Goal: Information Seeking & Learning: Learn about a topic

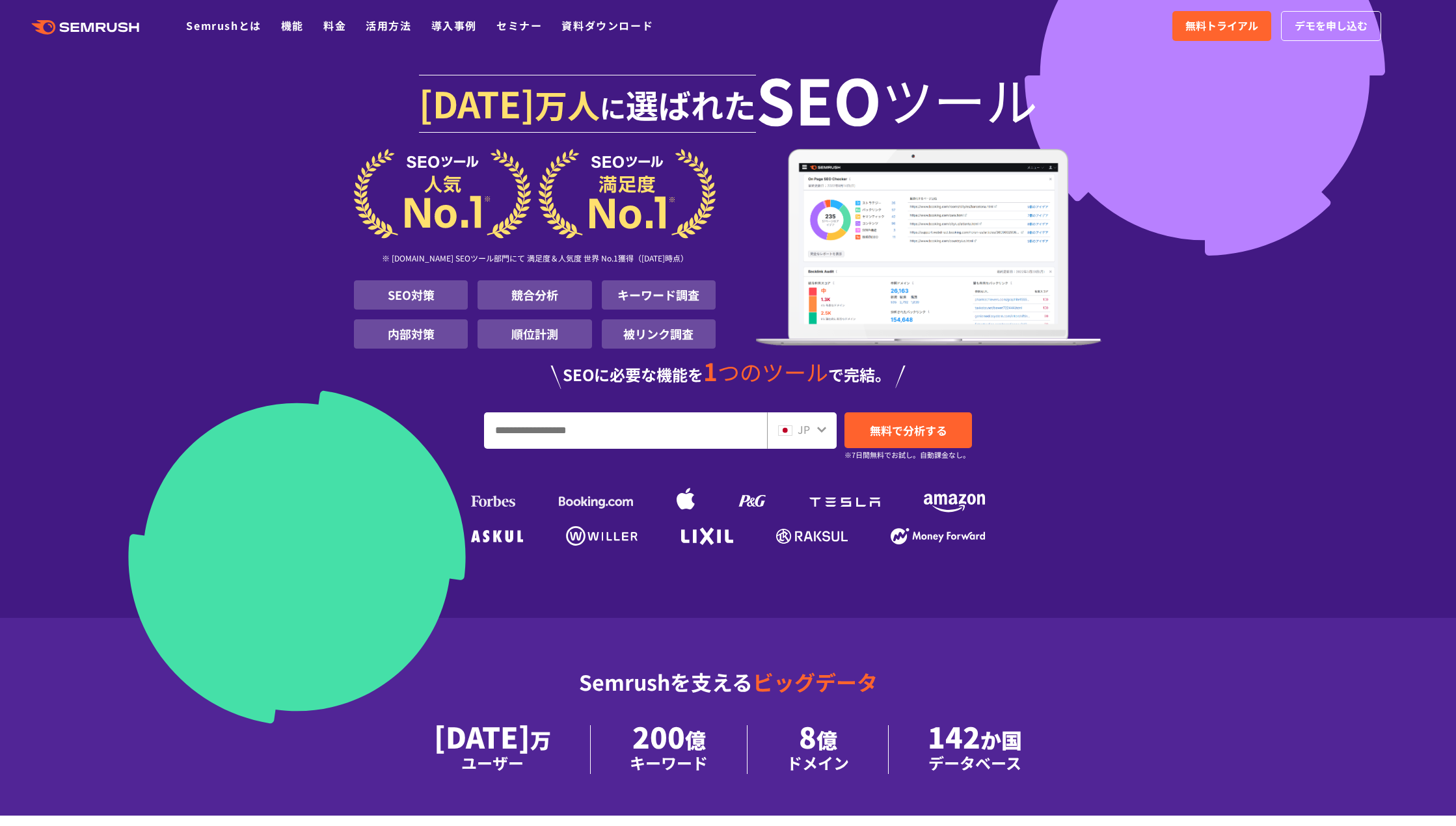
click at [351, 22] on ul "Semrushとは 機能 料金 活用方法 導入事例 セミナー 資料ダウンロード" at bounding box center [429, 26] width 486 height 17
click at [338, 22] on link "料金" at bounding box center [335, 25] width 22 height 15
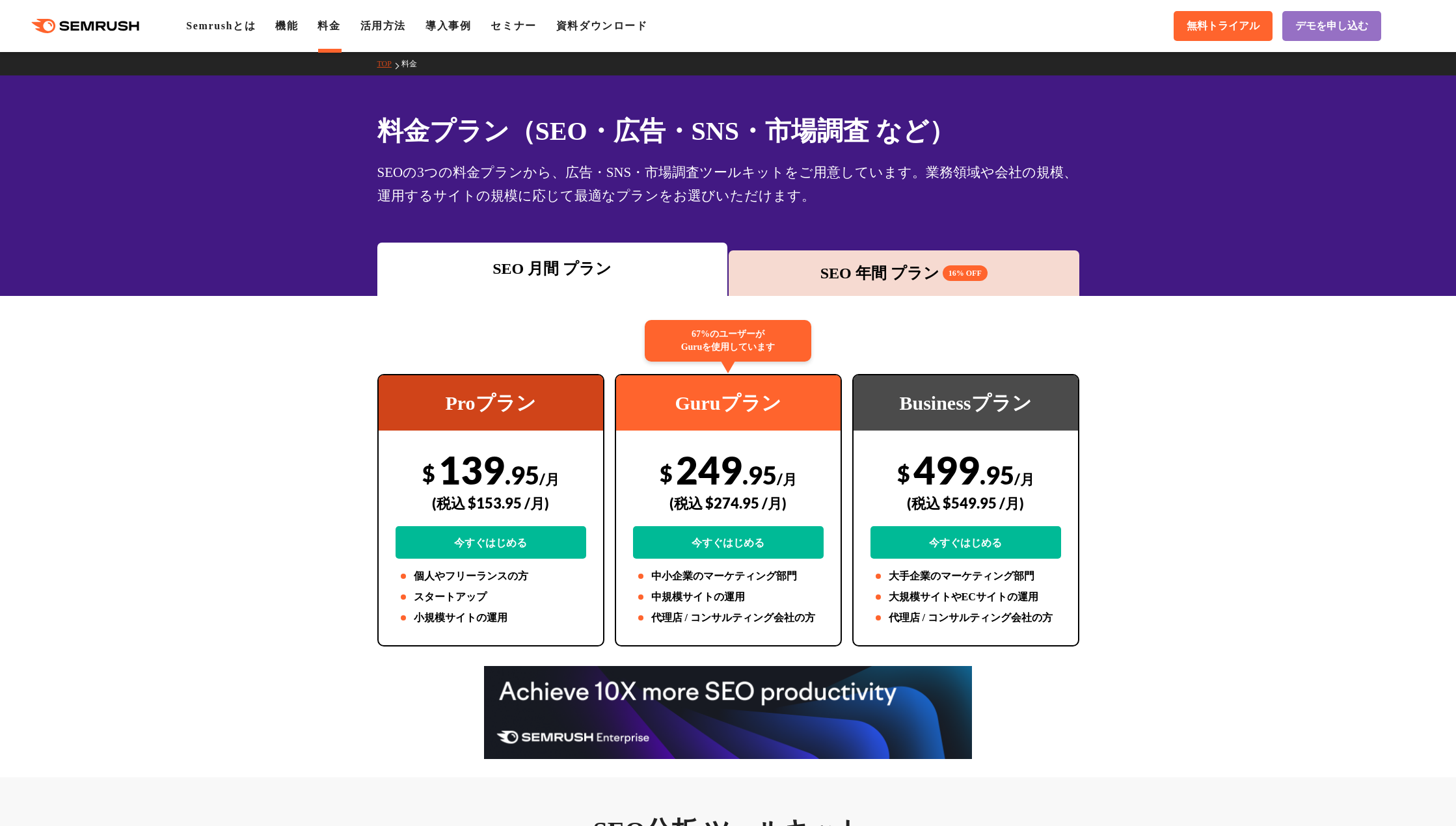
click at [769, 282] on div "SEO 年間 プラン 16% OFF" at bounding box center [904, 273] width 338 height 23
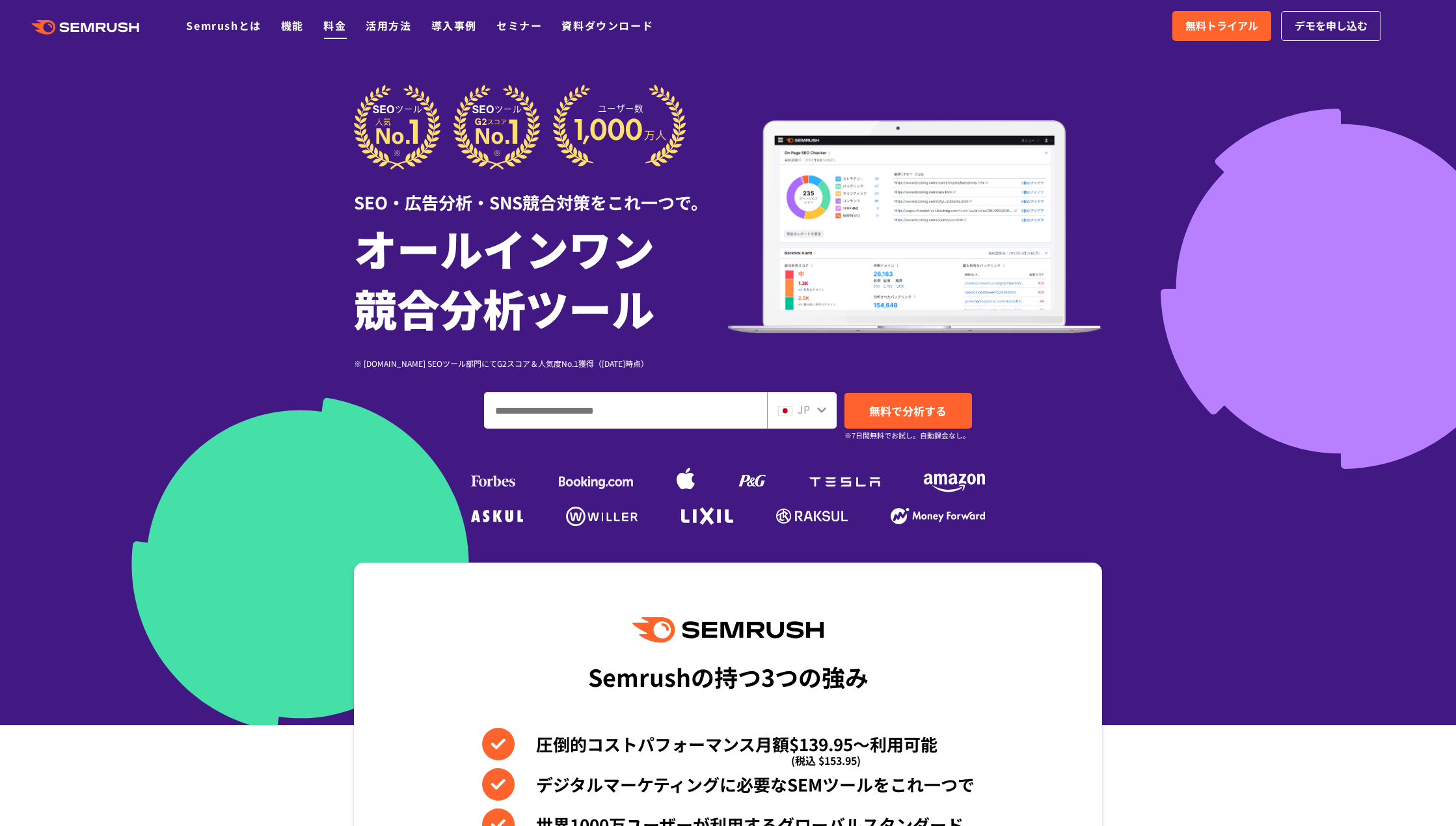
click at [331, 31] on link "料金" at bounding box center [335, 25] width 22 height 15
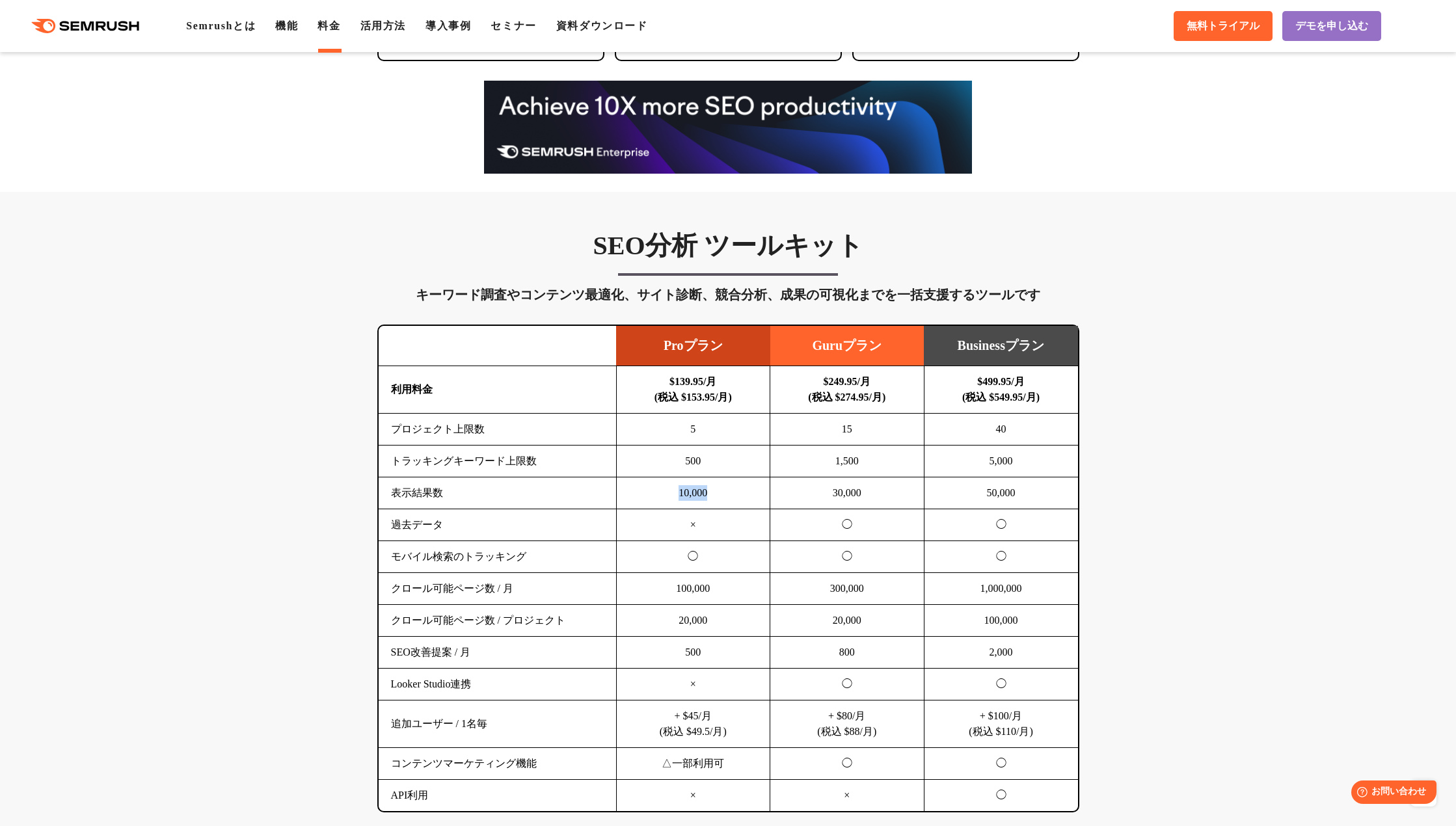
drag, startPoint x: 654, startPoint y: 488, endPoint x: 718, endPoint y: 494, distance: 64.3
click at [718, 494] on td "10,000" at bounding box center [693, 494] width 154 height 32
click at [720, 491] on td "10,000" at bounding box center [693, 494] width 154 height 32
click at [720, 487] on td "10,000" at bounding box center [693, 494] width 154 height 32
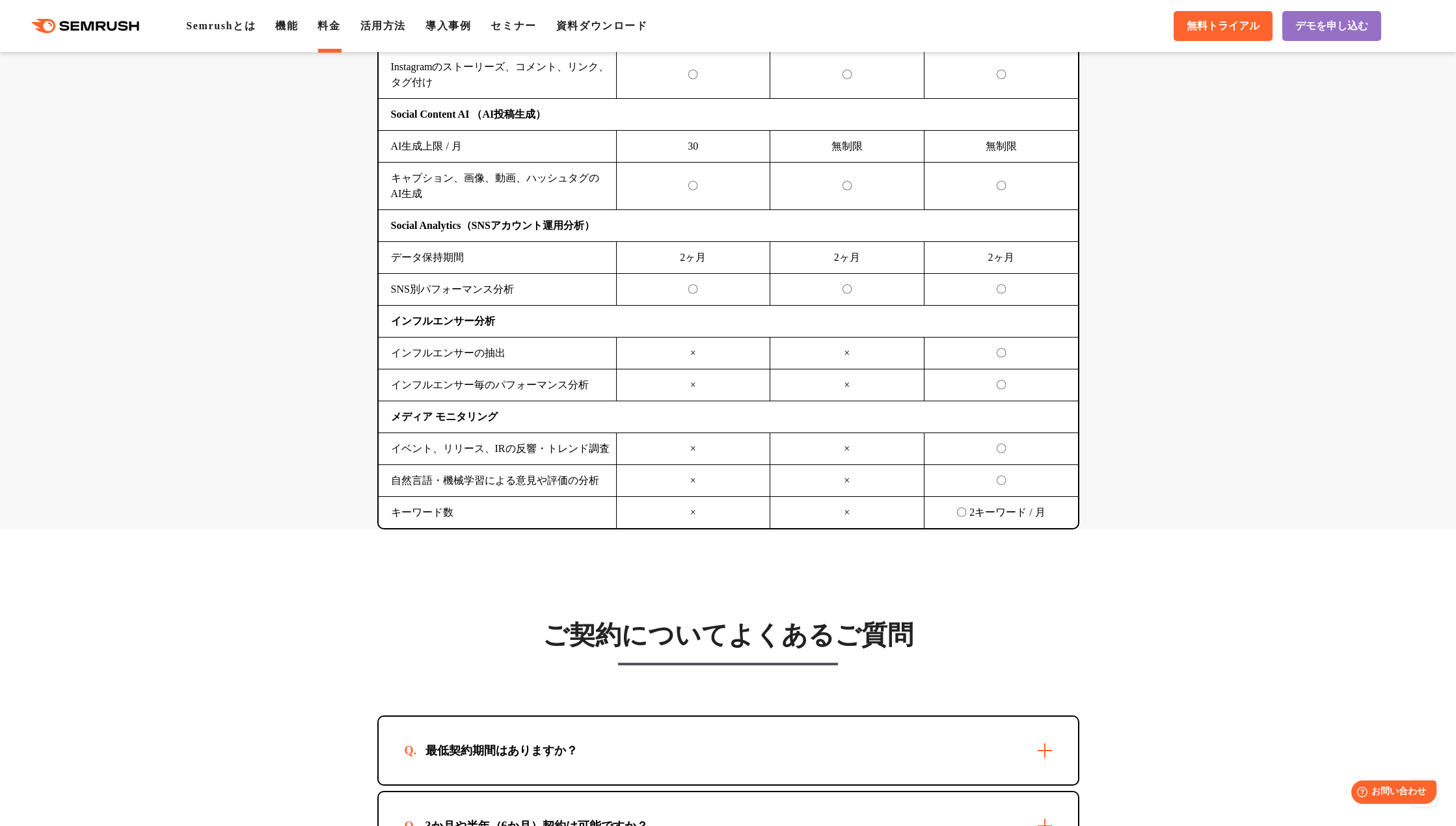
scroll to position [3514, 0]
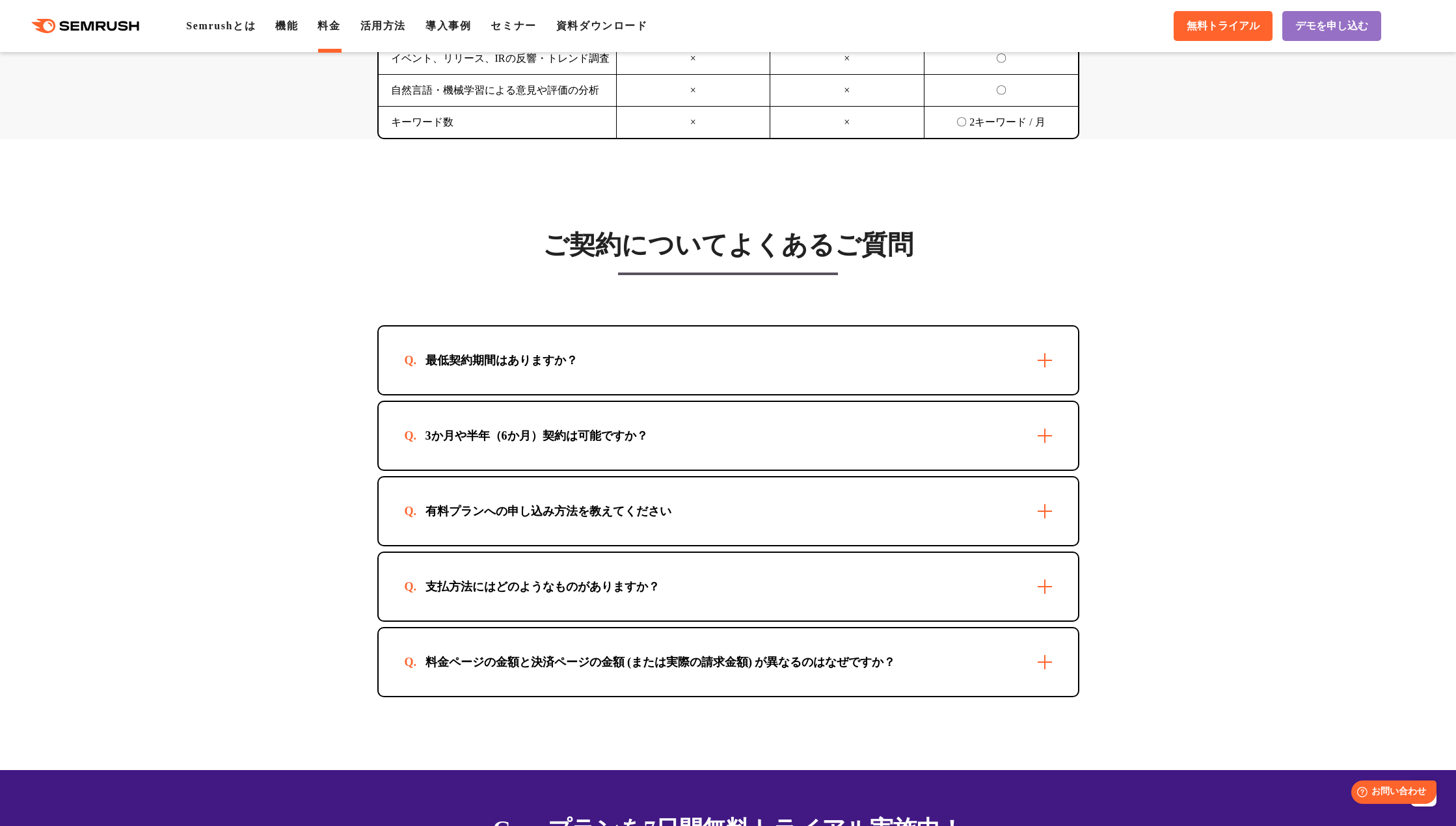
click at [491, 365] on div "最低契約期間はありますか？" at bounding box center [502, 360] width 194 height 15
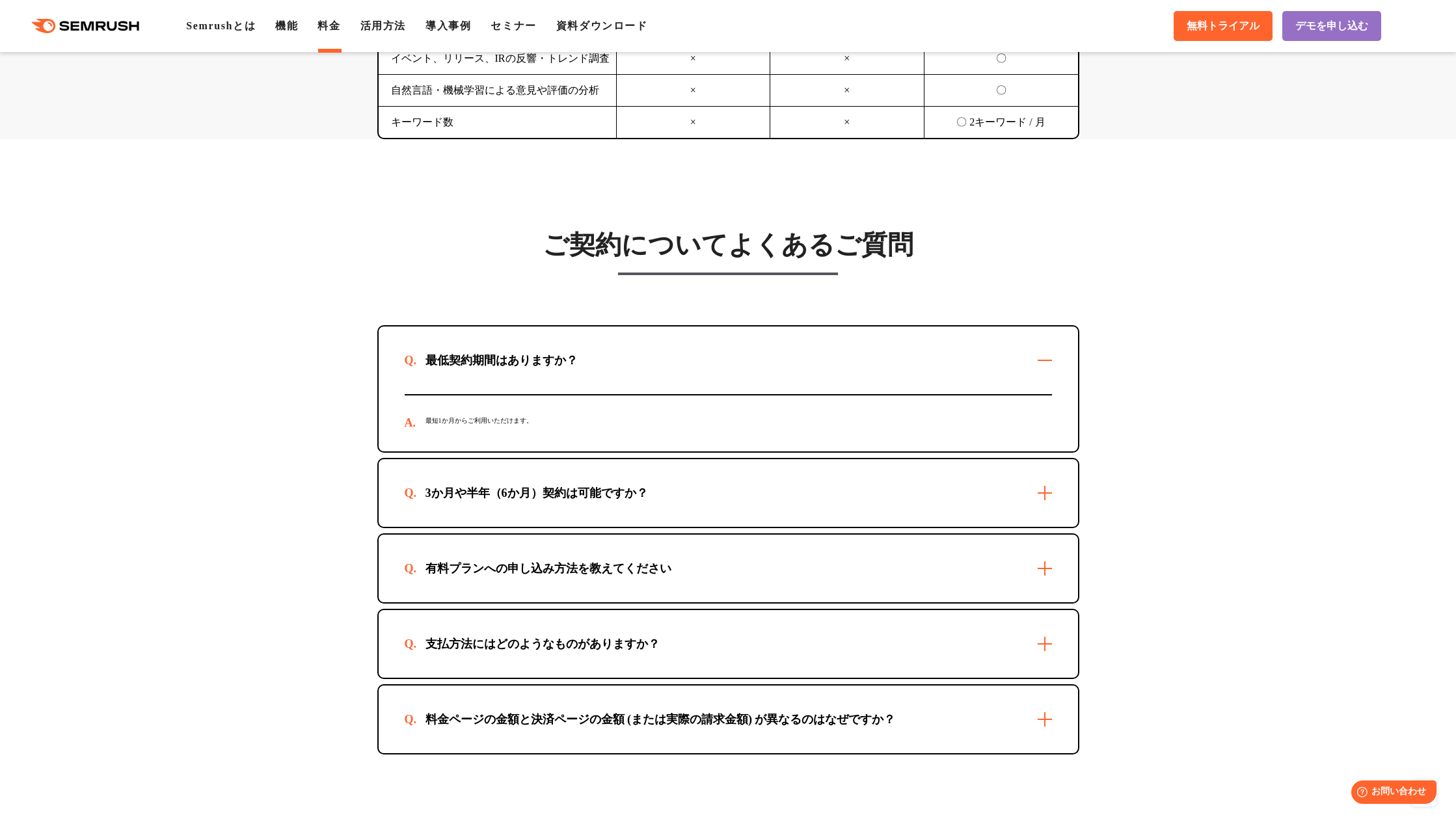
click at [506, 486] on div "3か月や半年（6か月）契約は可能ですか？" at bounding box center [536, 493] width 264 height 15
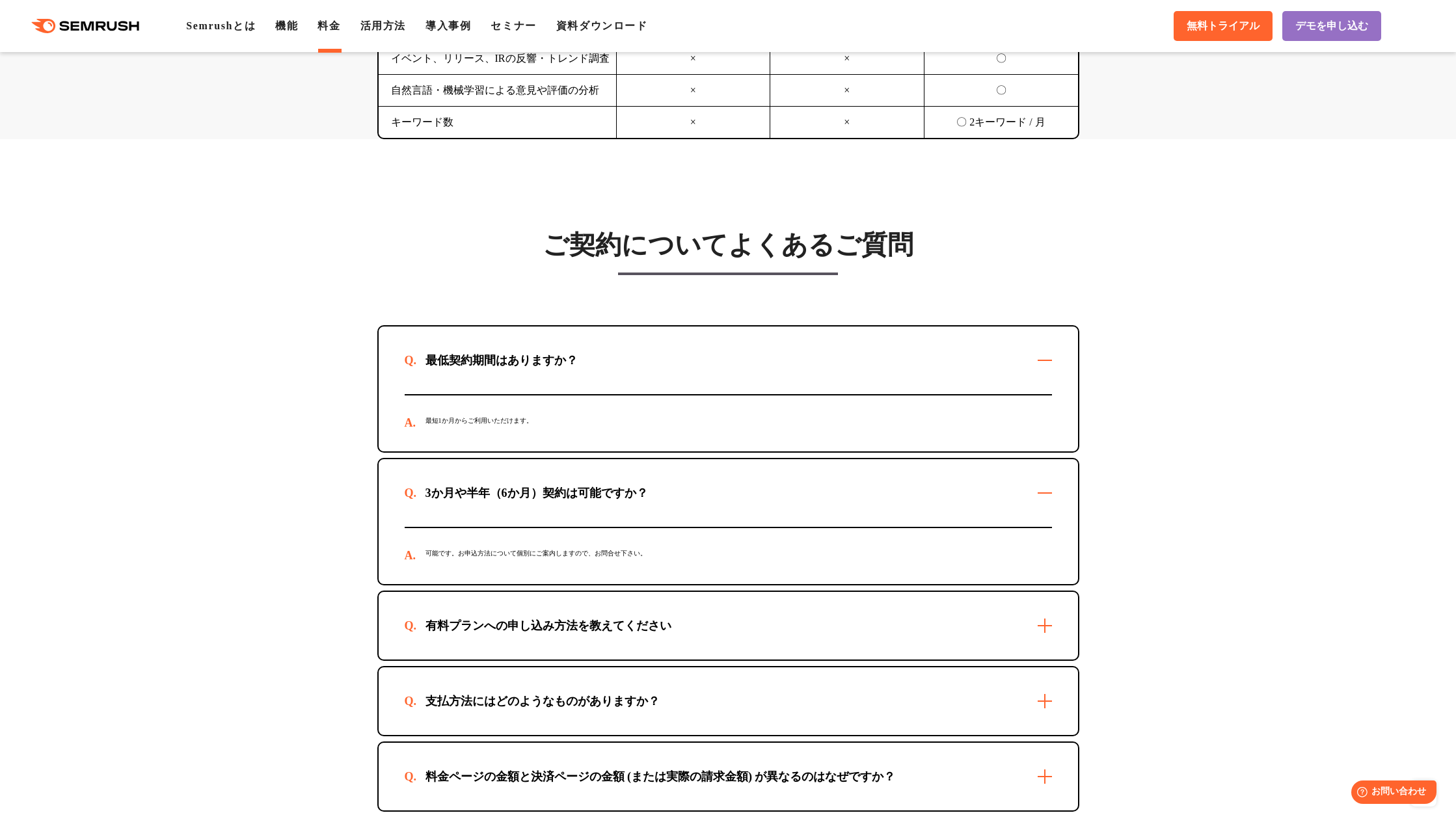
click at [587, 600] on div "有料プランへの申し込み方法を教えてください" at bounding box center [728, 626] width 699 height 67
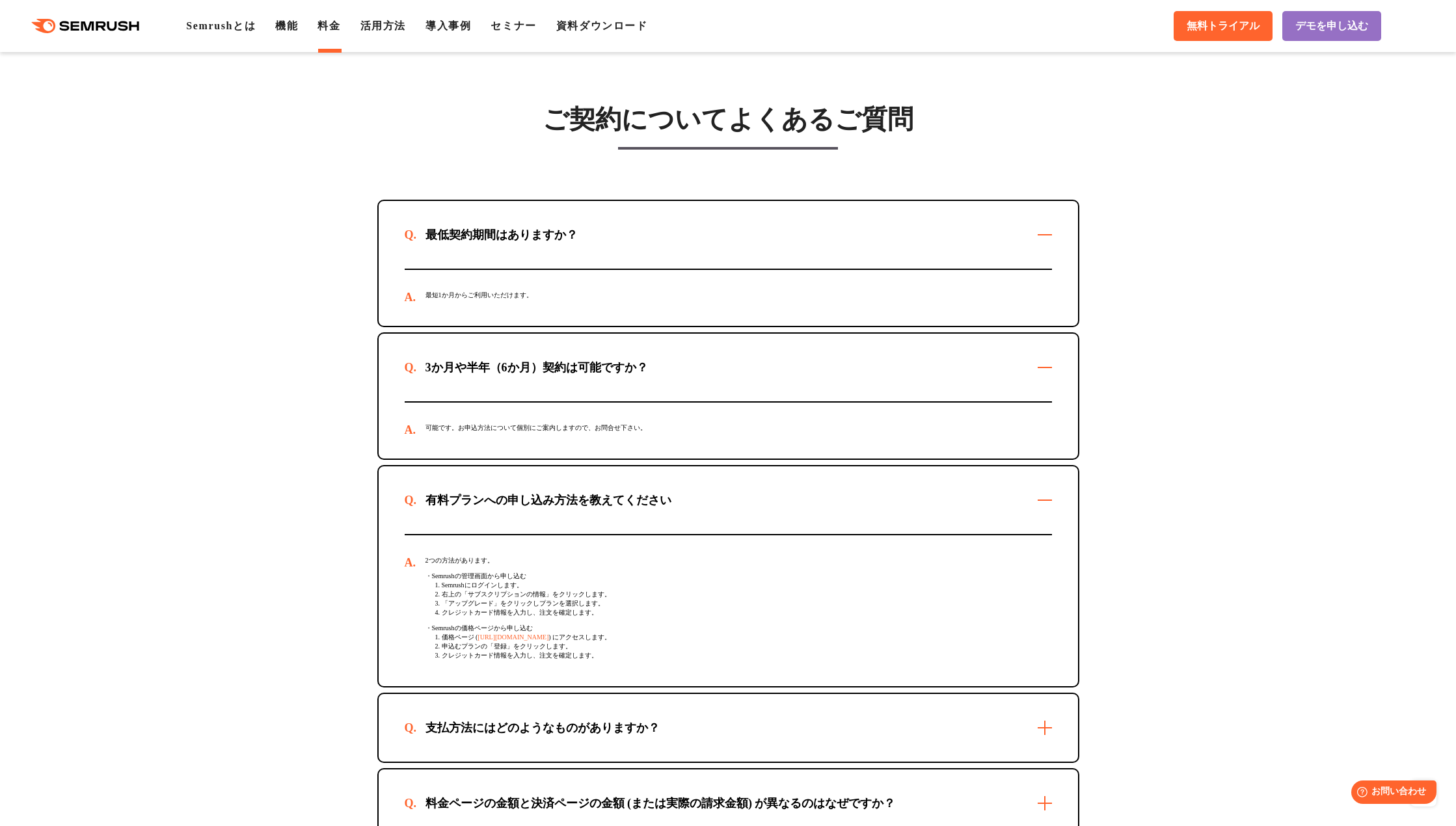
scroll to position [3774, 0]
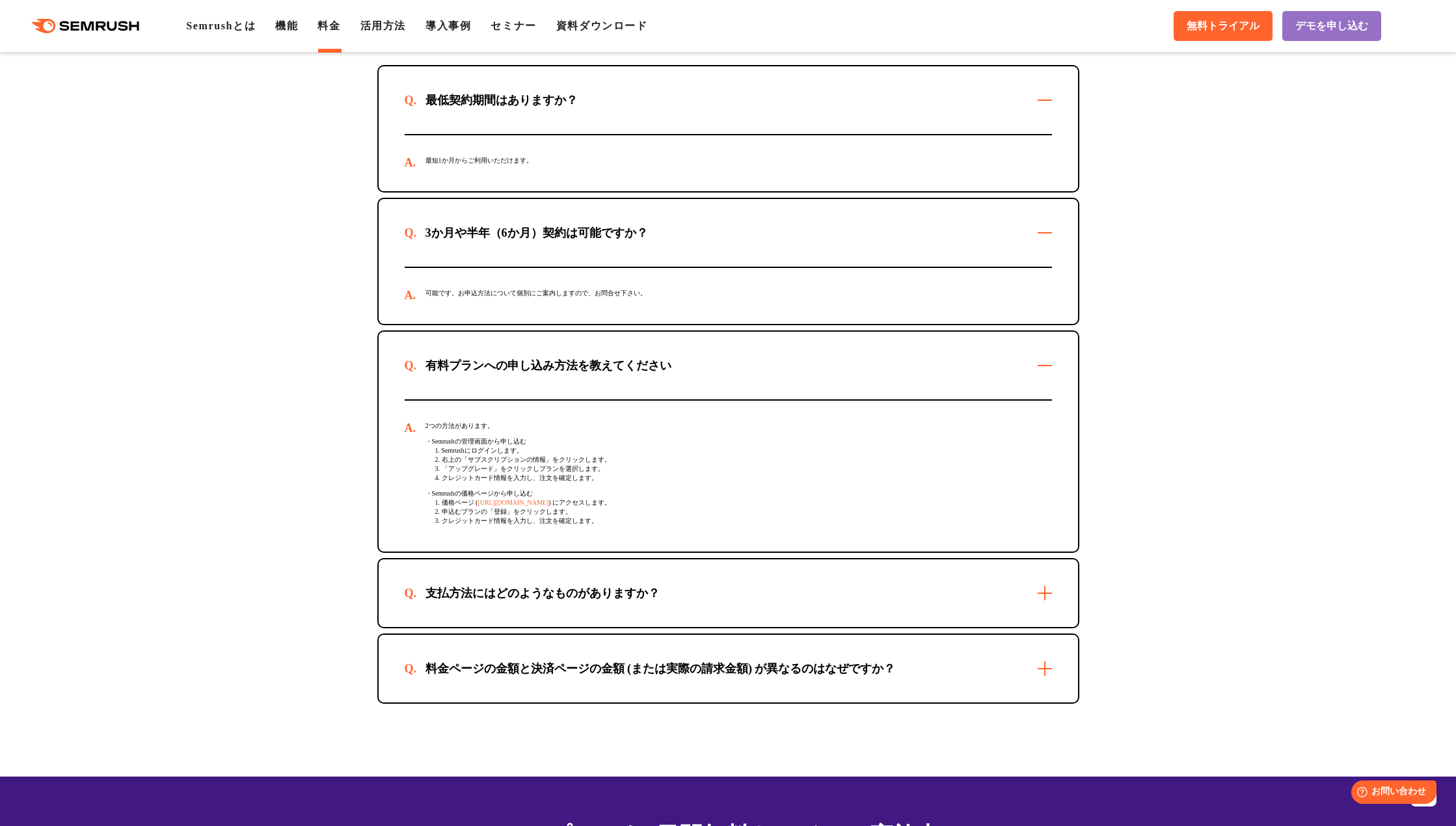
click at [584, 589] on div "支払方法にはどのようなものがありますか？" at bounding box center [728, 593] width 699 height 67
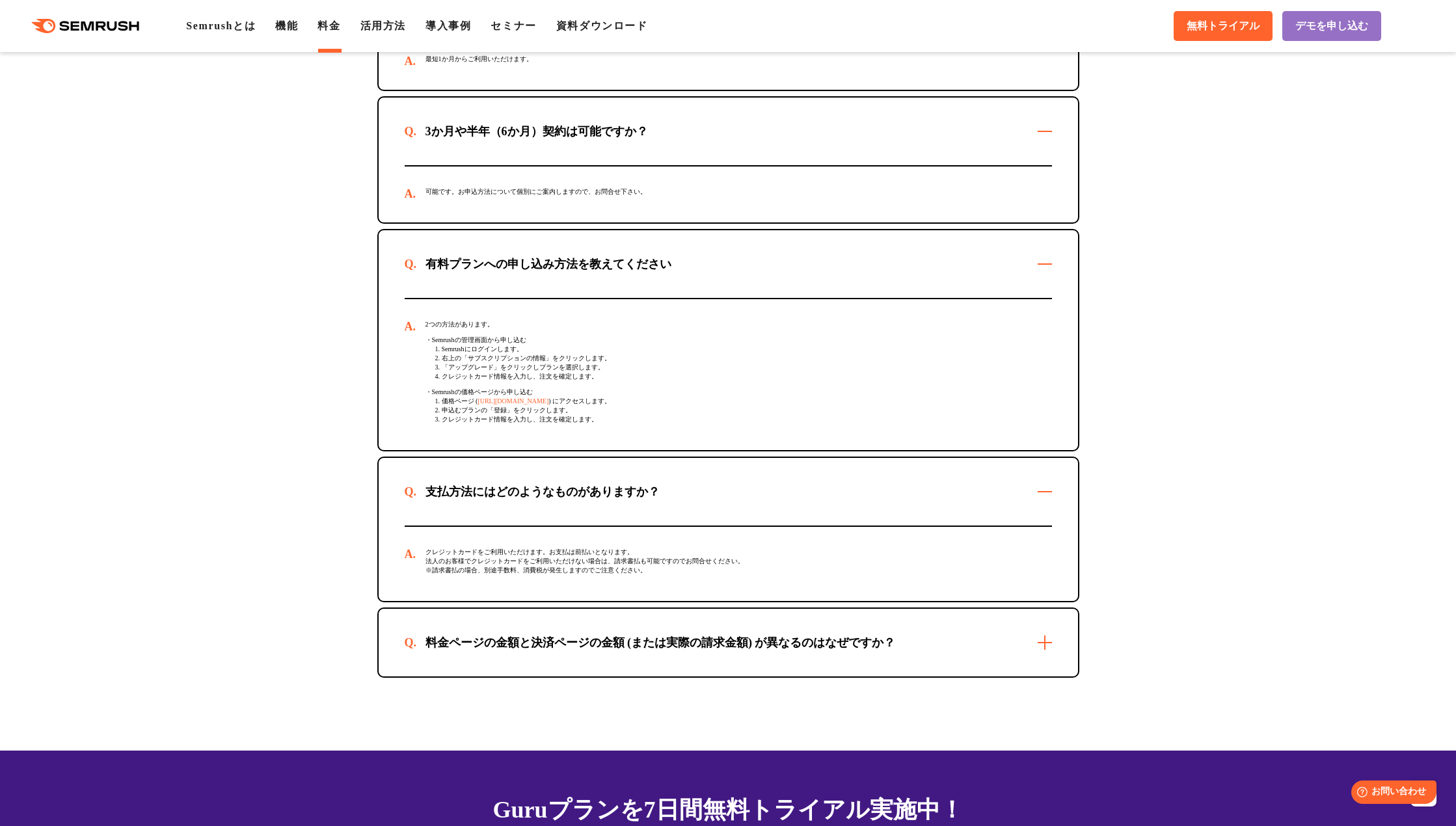
scroll to position [3969, 0]
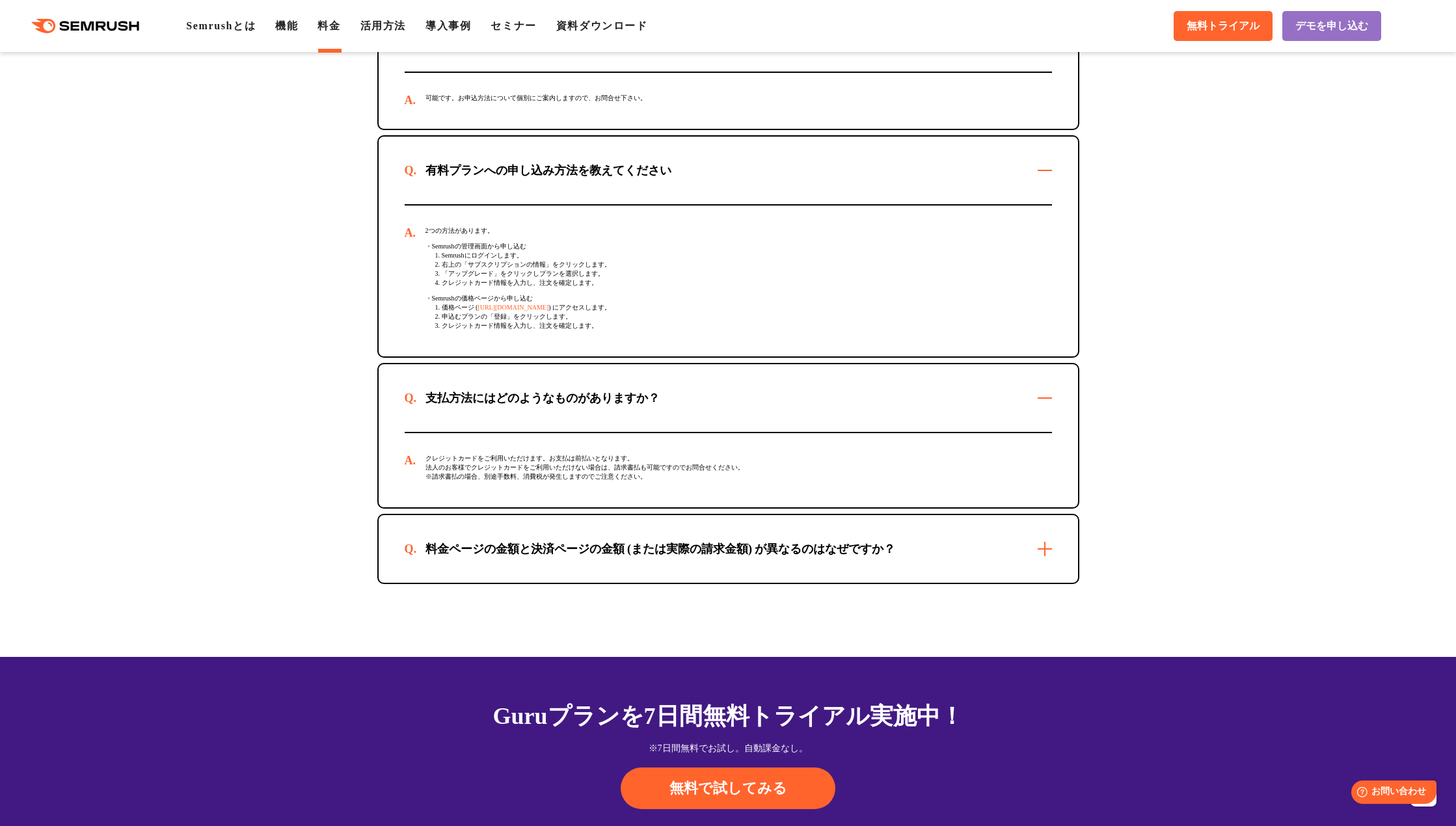
click at [731, 557] on div "料金ページの金額と決済ページの金額 (または実際の請求金額) が異なるのはなぜですか？" at bounding box center [661, 548] width 512 height 15
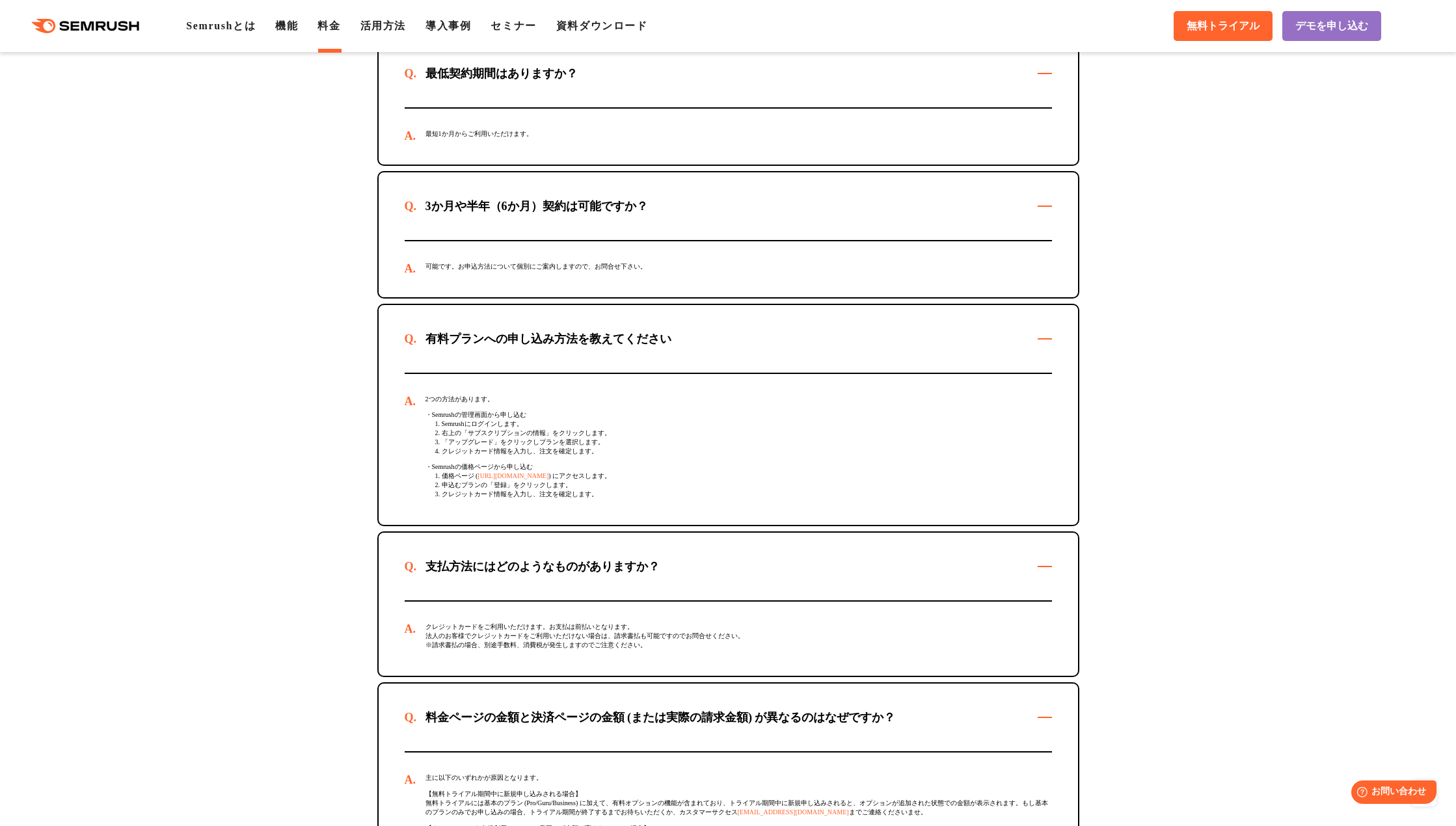
scroll to position [3709, 0]
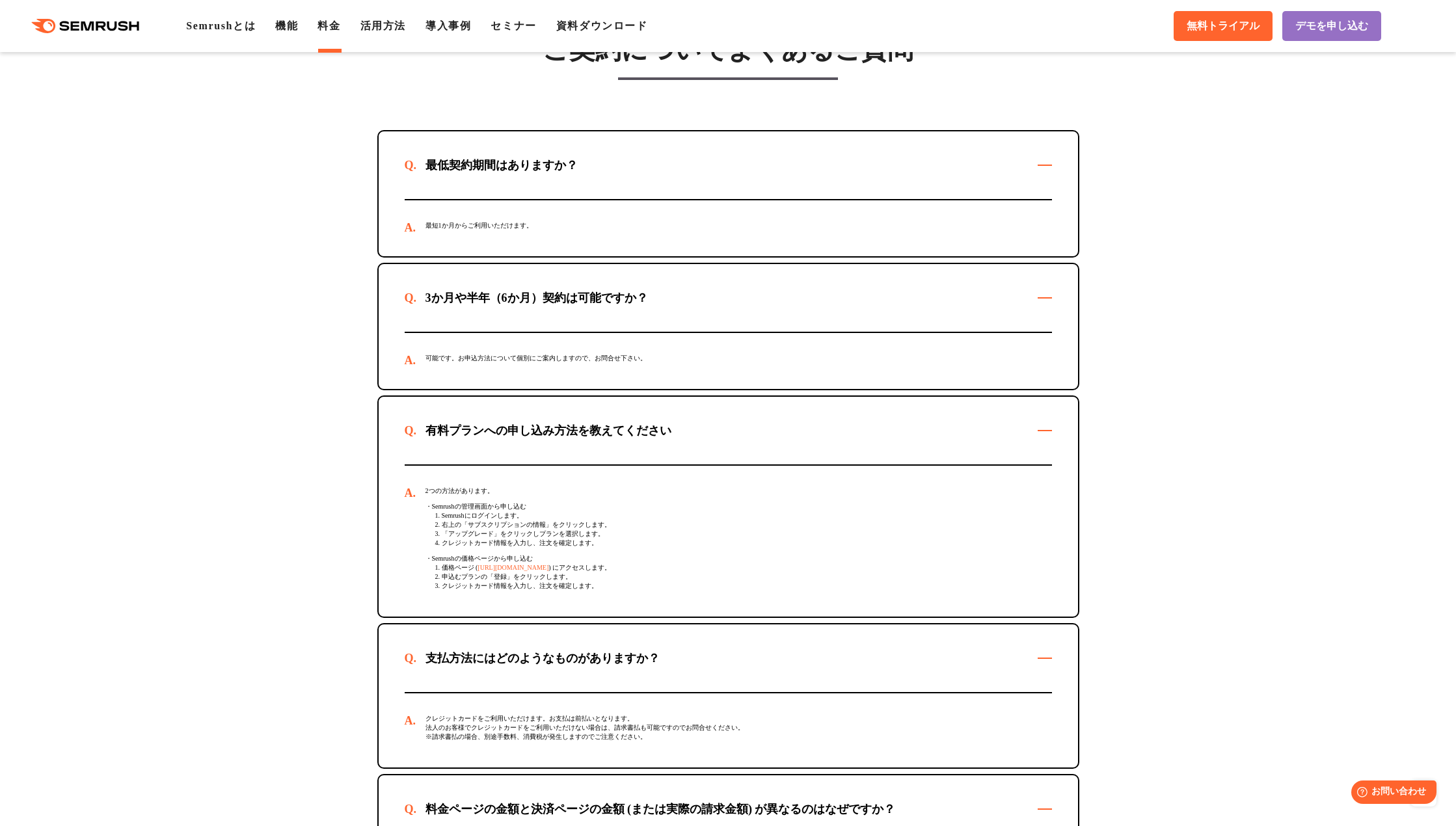
click at [283, 36] on div ".cls {fill: #FF642D;} .cls {fill: #FF642D;} Semrushとは 機能 料金 活用方法 導入事例 セミナー 資料ダウ…" at bounding box center [728, 26] width 1456 height 39
click at [284, 30] on link "機能" at bounding box center [287, 26] width 22 height 11
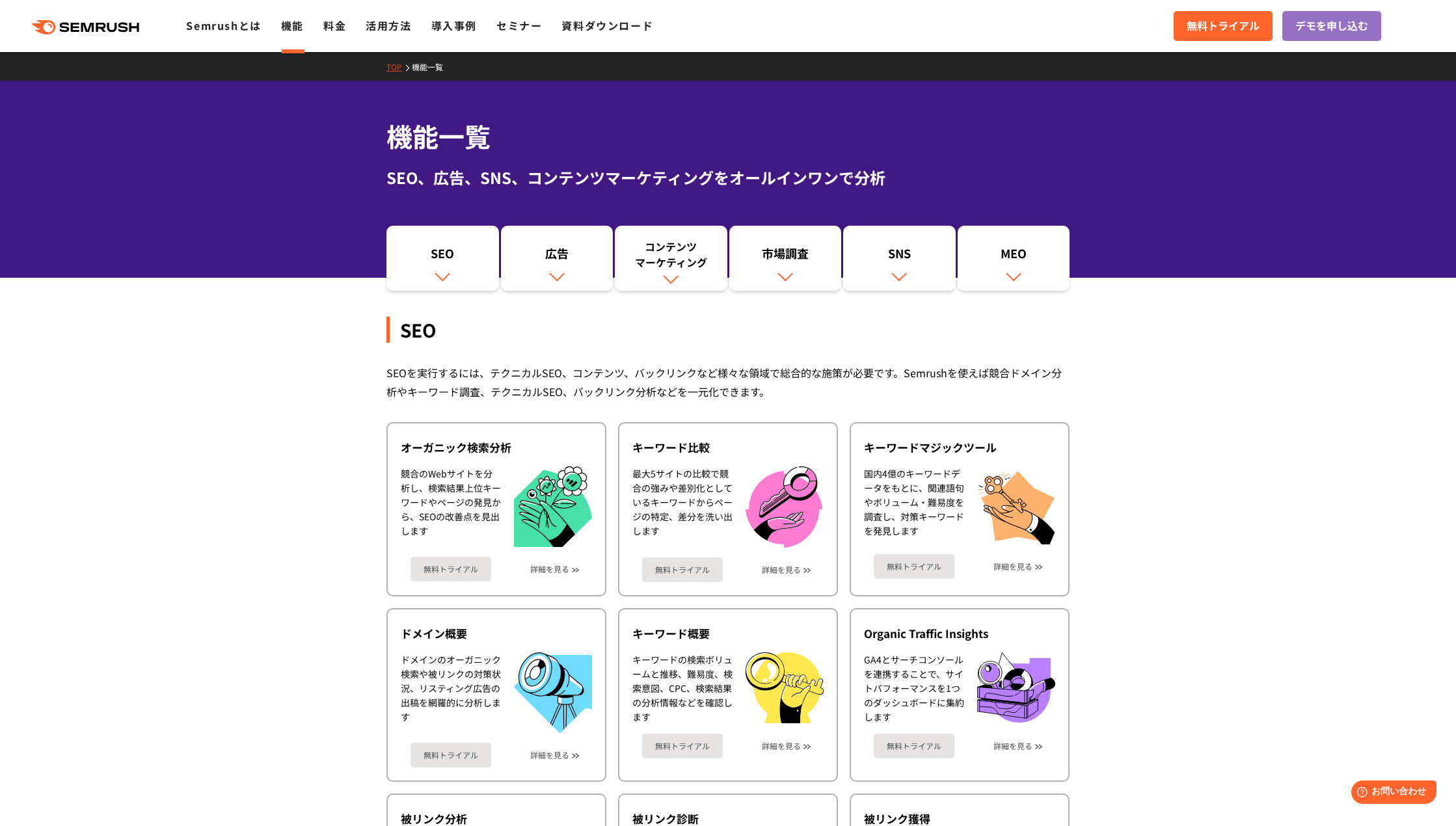
click at [452, 176] on div "SEO、広告、SNS、コンテンツマーケティングをオールインワンで分析" at bounding box center [727, 177] width 683 height 23
click at [425, 126] on h1 "機能一覧" at bounding box center [727, 136] width 683 height 39
click at [394, 63] on link "TOP" at bounding box center [399, 67] width 26 height 11
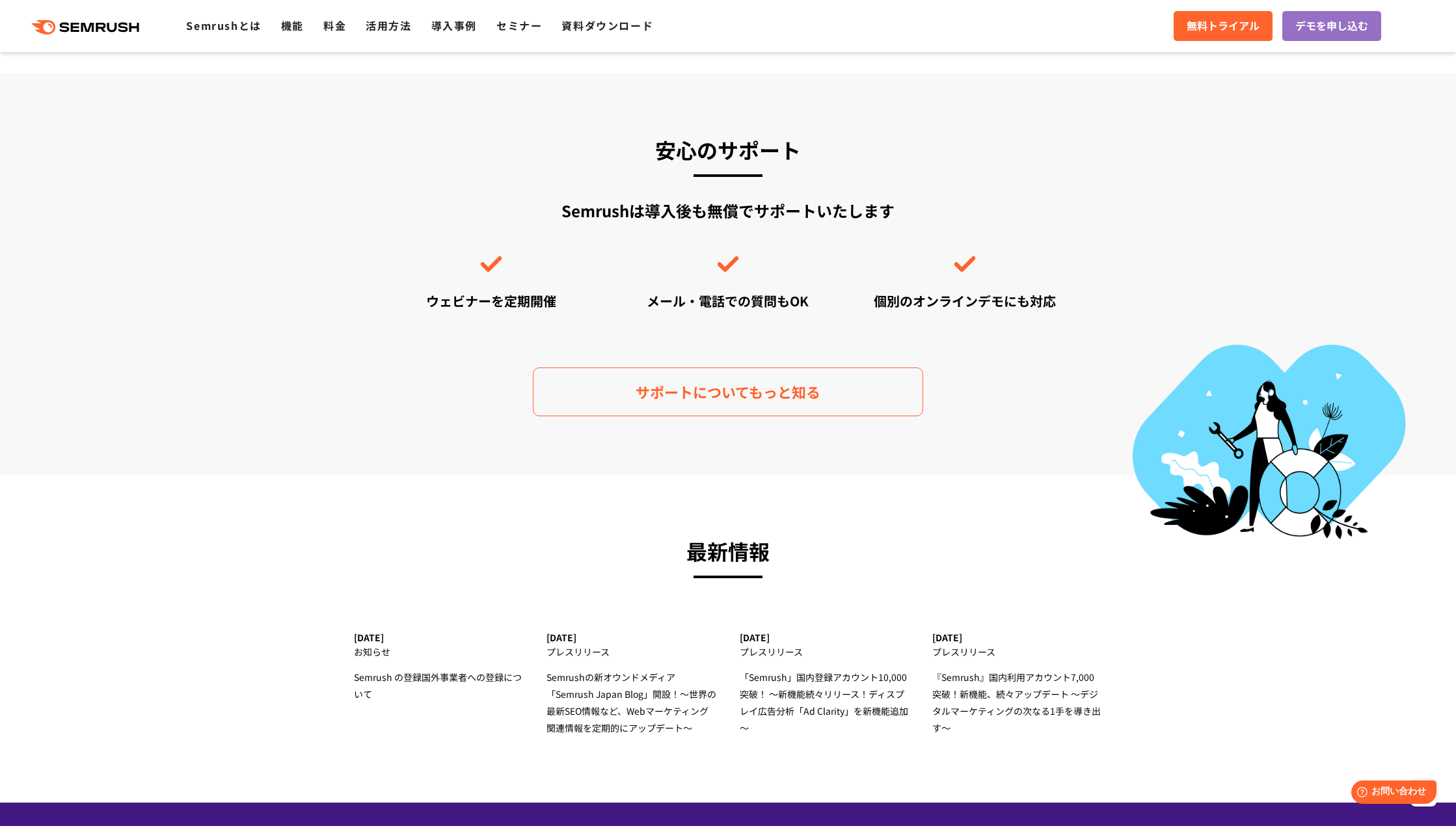
scroll to position [3774, 0]
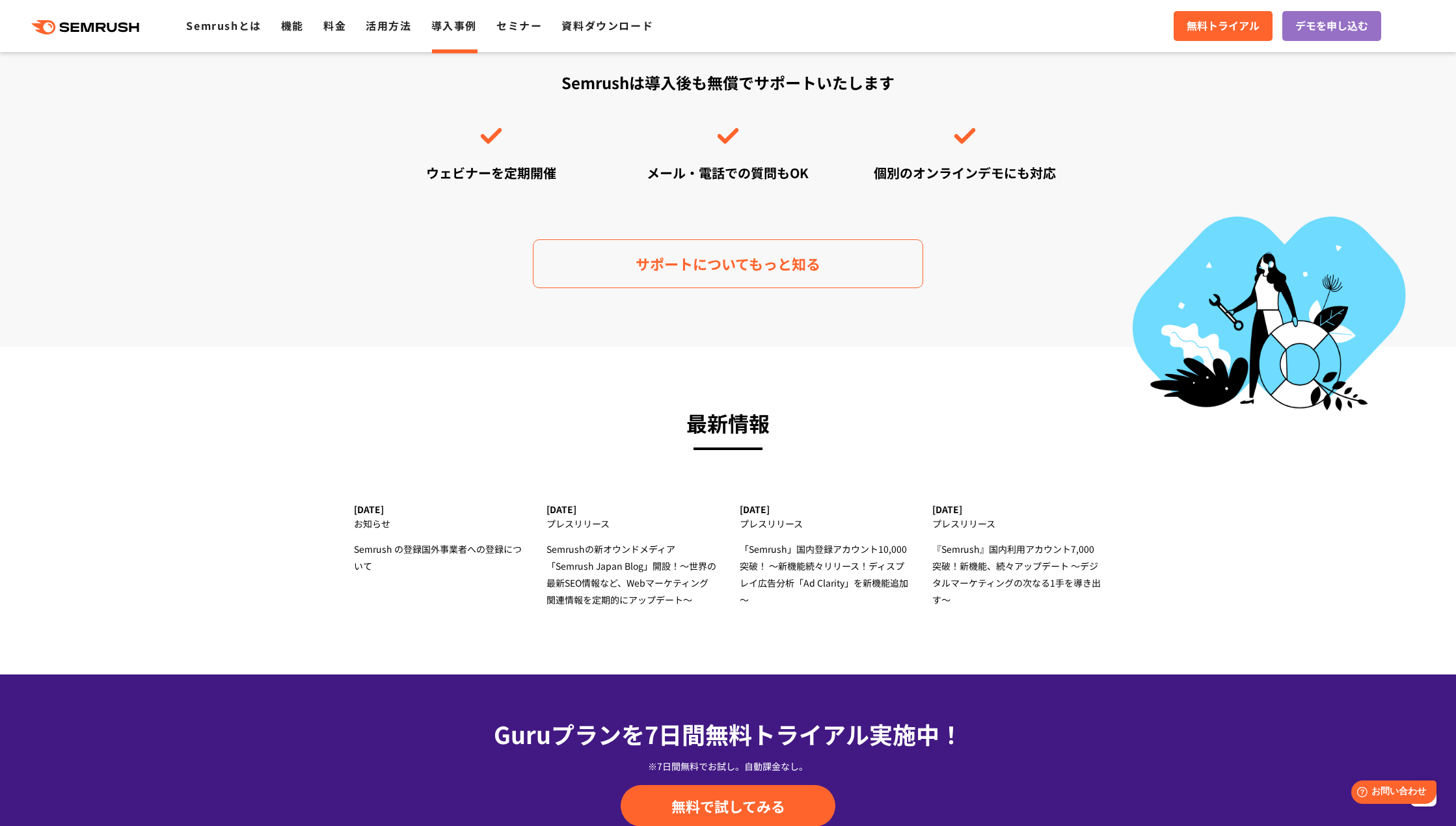
click at [467, 33] on div ".cls {fill: #FF642D;} .cls {fill: #FF642D;} Semrushとは 機能 料金 活用方法 導入事例 セミナー 資料ダウ…" at bounding box center [728, 26] width 1456 height 39
click at [466, 26] on link "導入事例" at bounding box center [453, 25] width 46 height 15
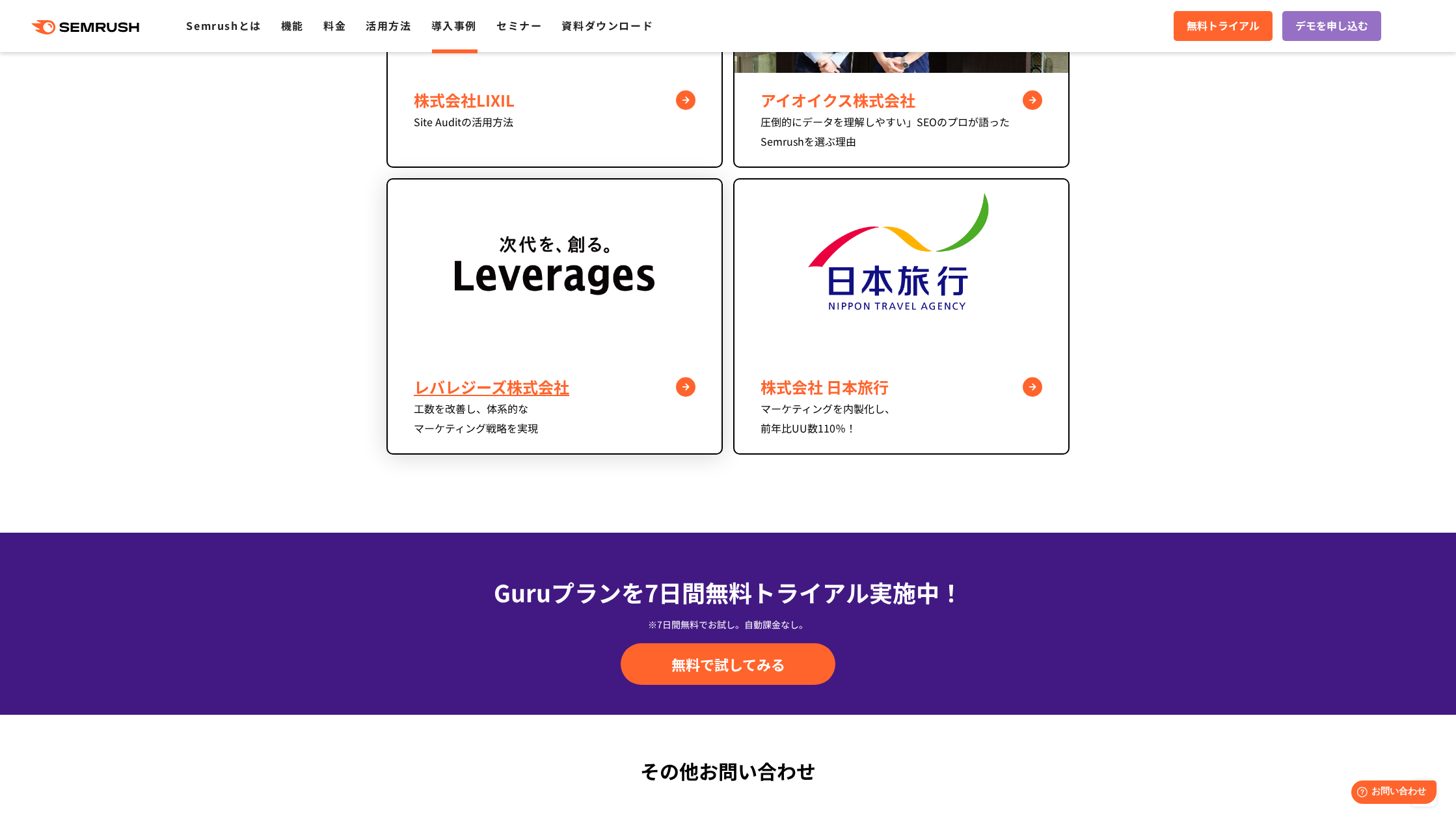
scroll to position [781, 0]
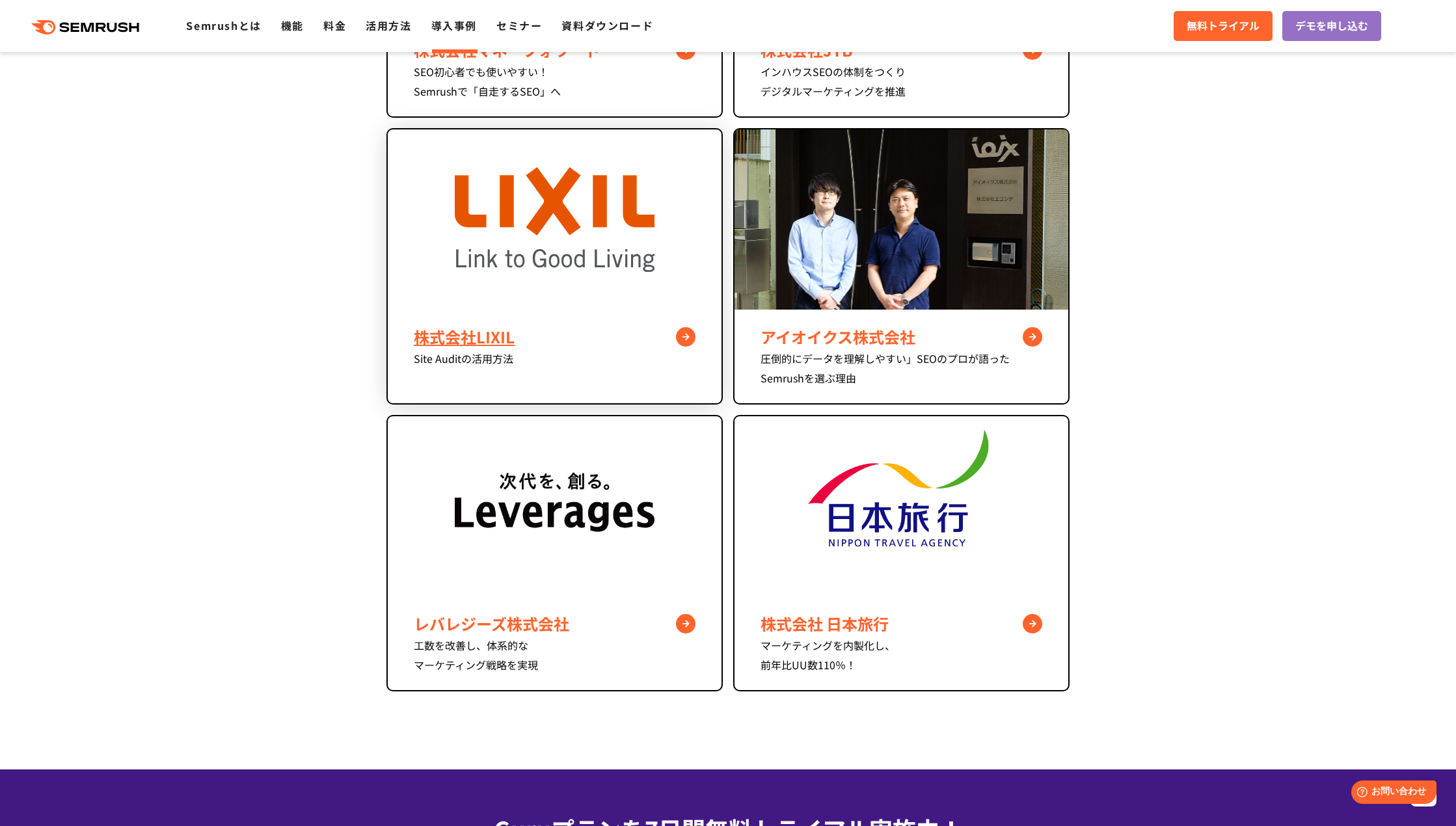
click at [612, 307] on img at bounding box center [555, 219] width 201 height 181
